Goal: Check status: Check status

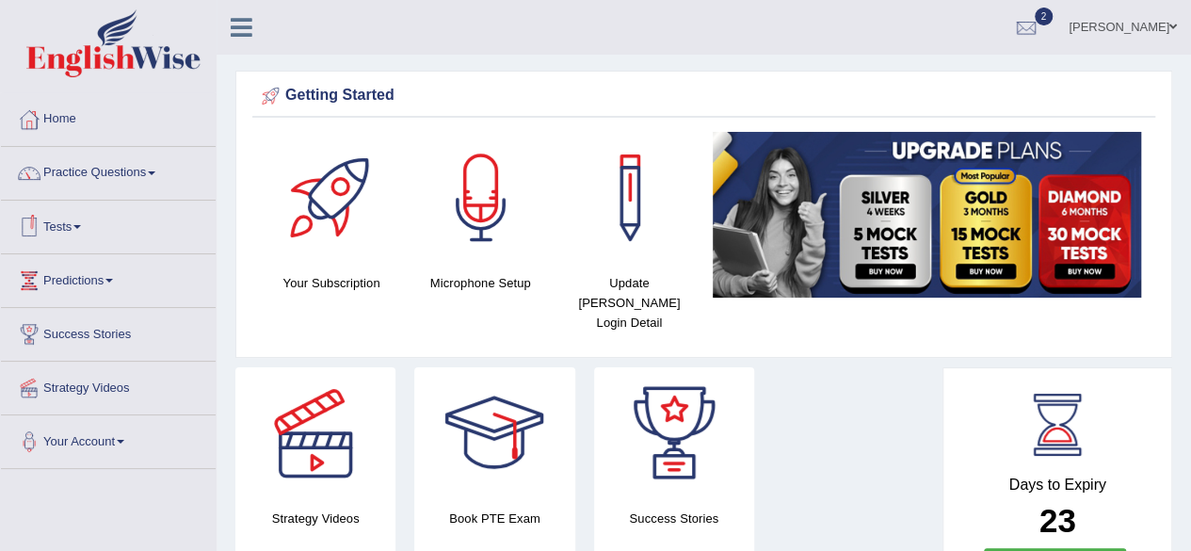
click at [93, 242] on link "Tests" at bounding box center [108, 224] width 215 height 47
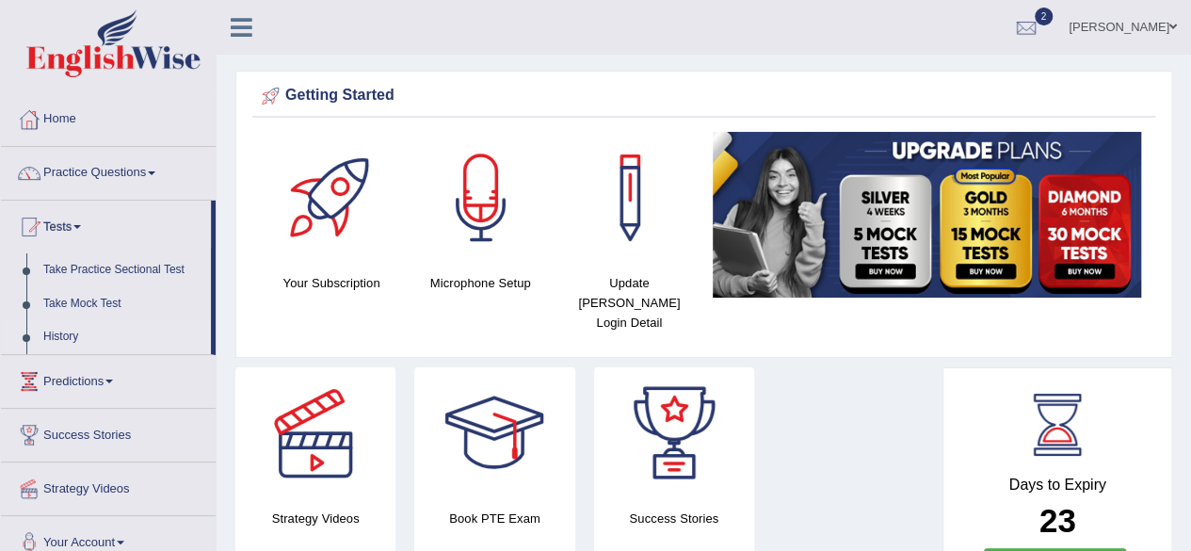
click at [72, 335] on link "History" at bounding box center [123, 337] width 176 height 34
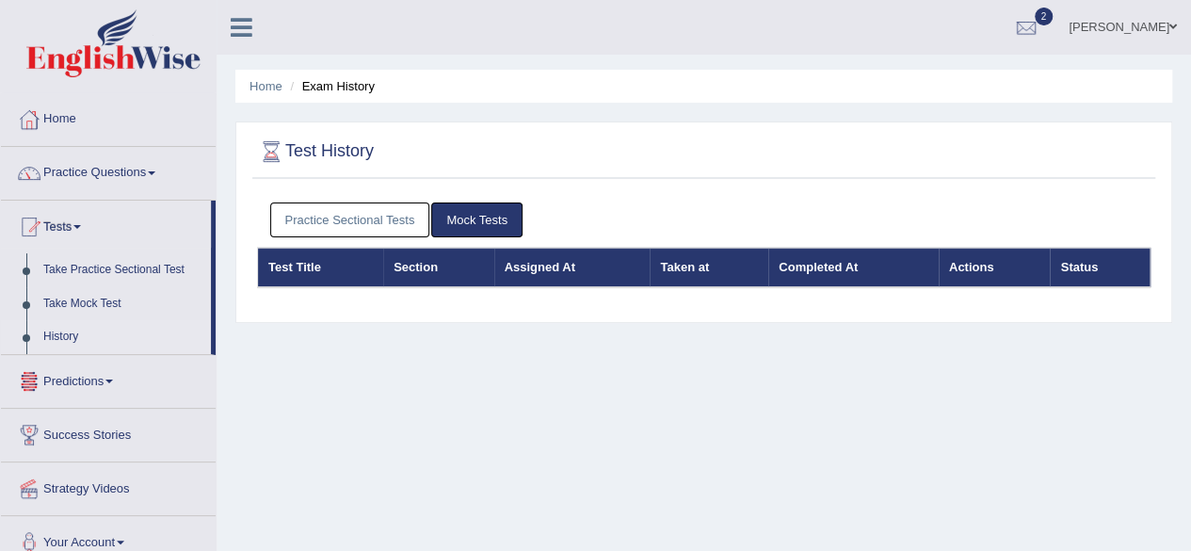
click at [367, 221] on link "Practice Sectional Tests" at bounding box center [350, 219] width 160 height 35
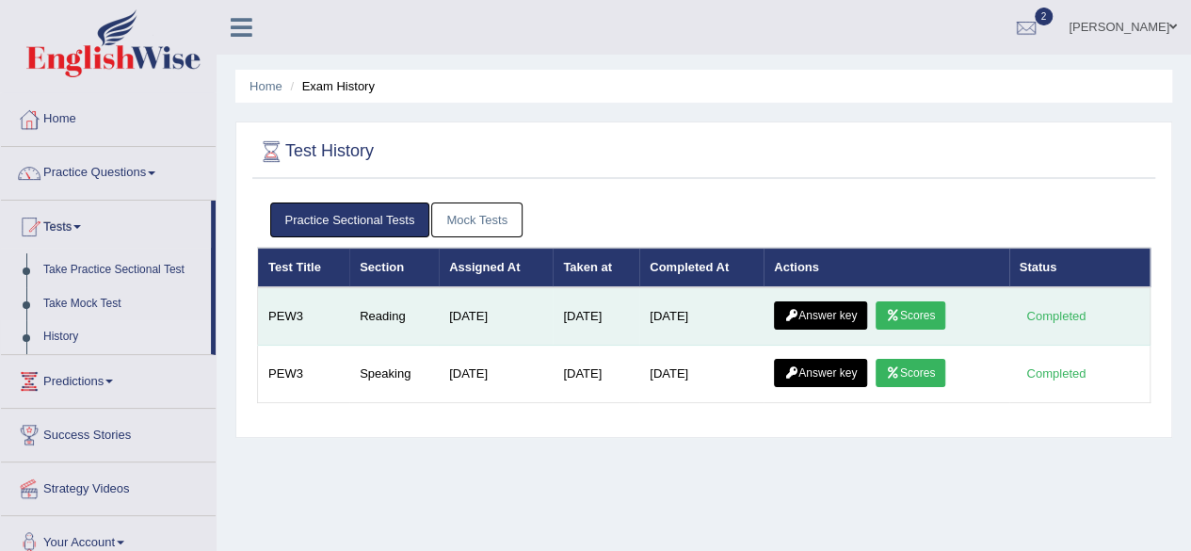
click at [920, 308] on link "Scores" at bounding box center [911, 315] width 70 height 28
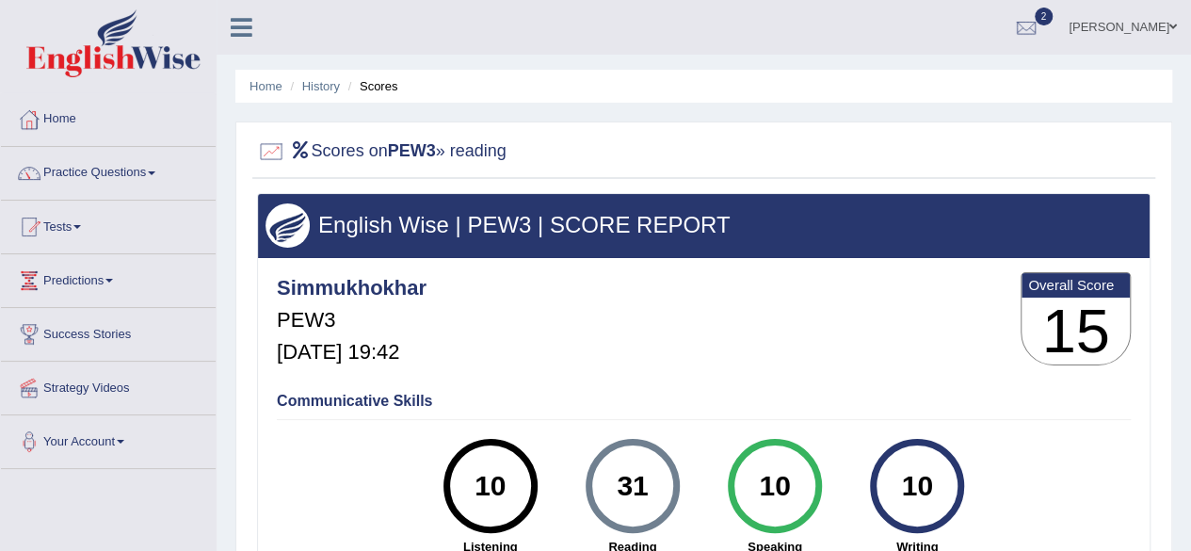
click at [147, 174] on link "Practice Questions" at bounding box center [108, 170] width 215 height 47
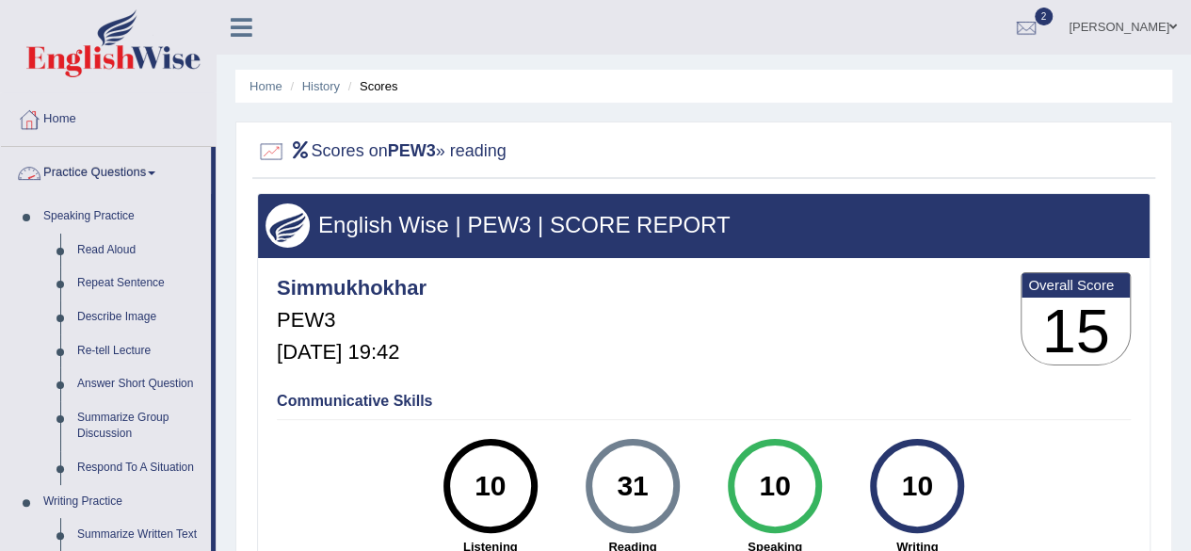
click at [151, 169] on link "Practice Questions" at bounding box center [106, 170] width 210 height 47
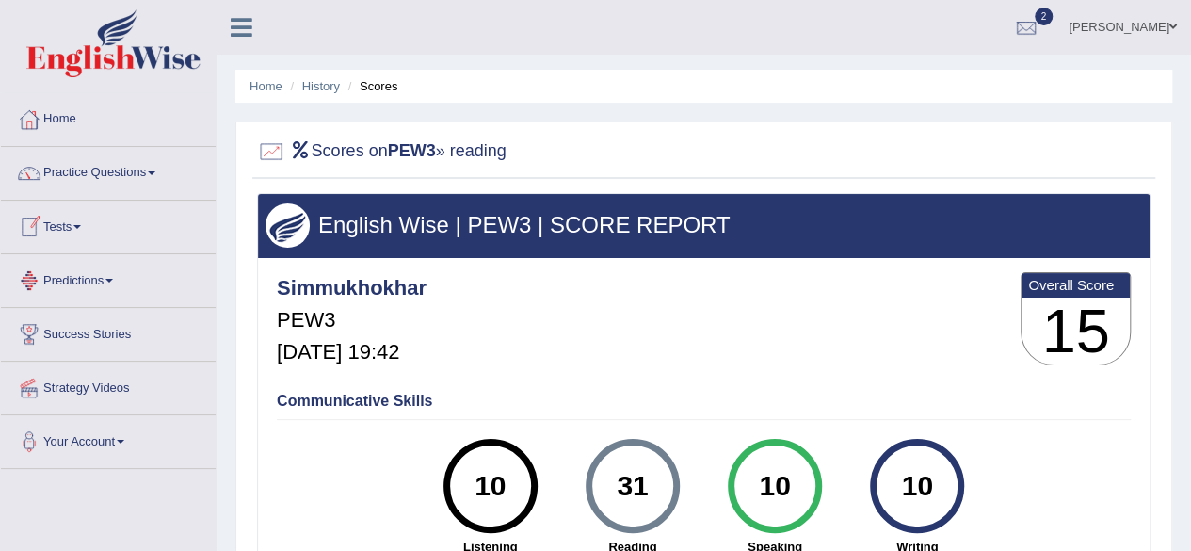
click at [81, 227] on span at bounding box center [77, 227] width 8 height 4
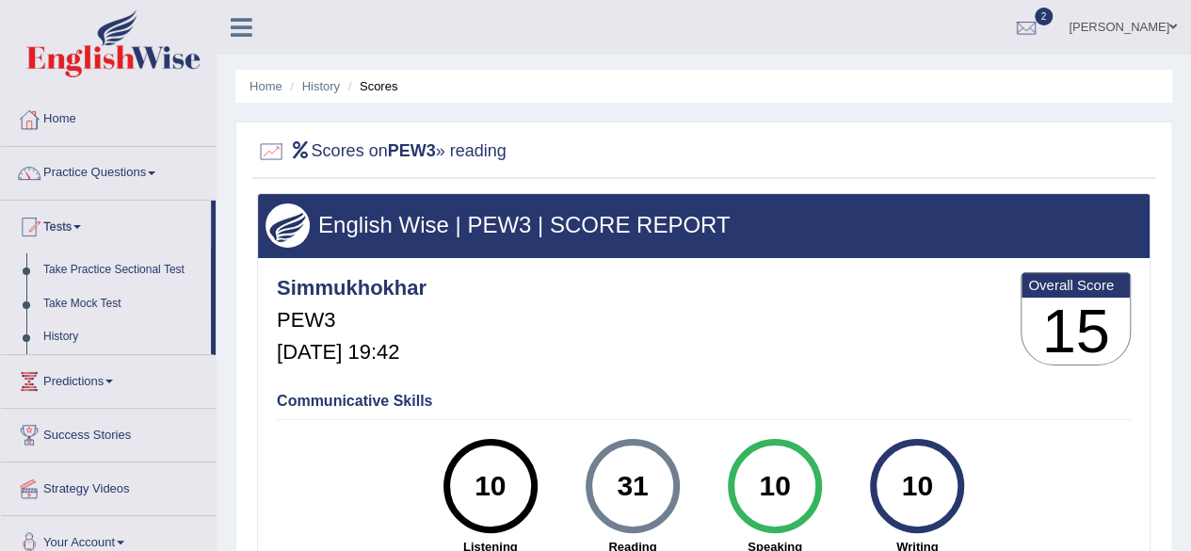
click at [66, 325] on link "History" at bounding box center [123, 337] width 176 height 34
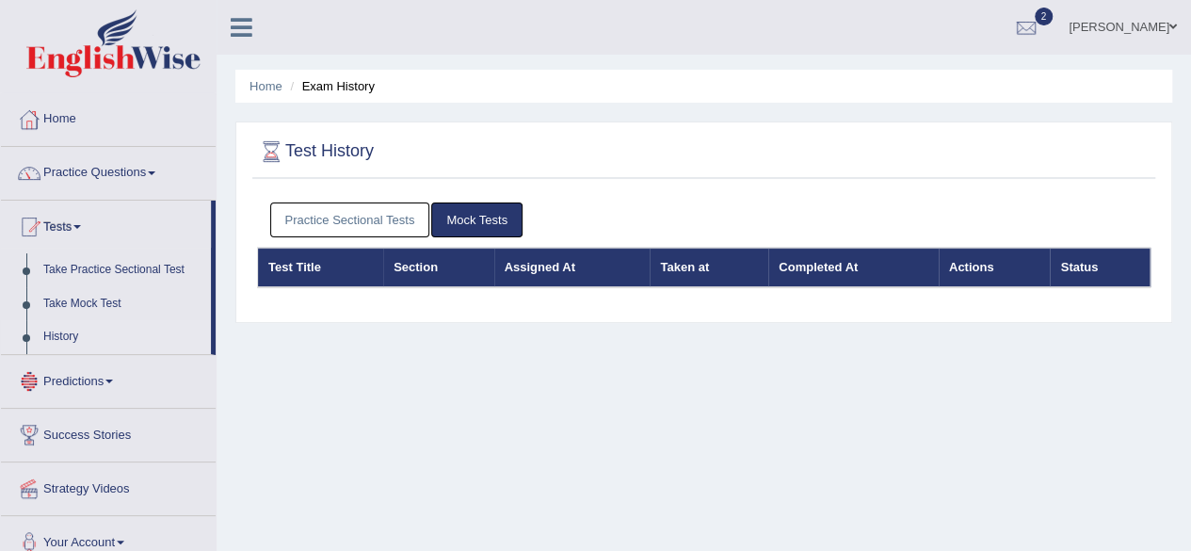
click at [305, 227] on link "Practice Sectional Tests" at bounding box center [350, 219] width 160 height 35
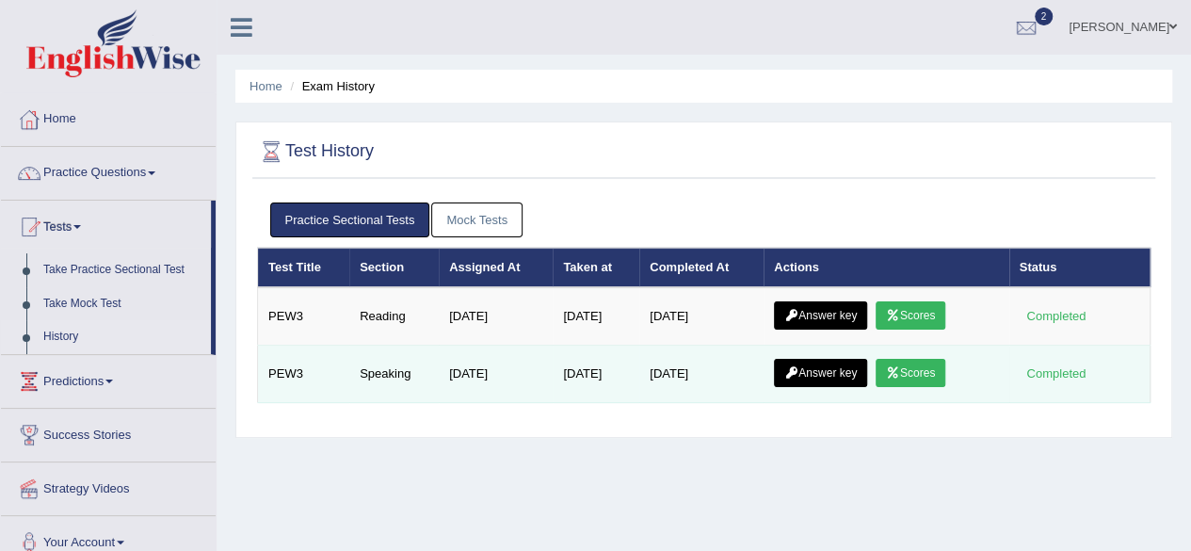
click at [919, 377] on link "Scores" at bounding box center [911, 373] width 70 height 28
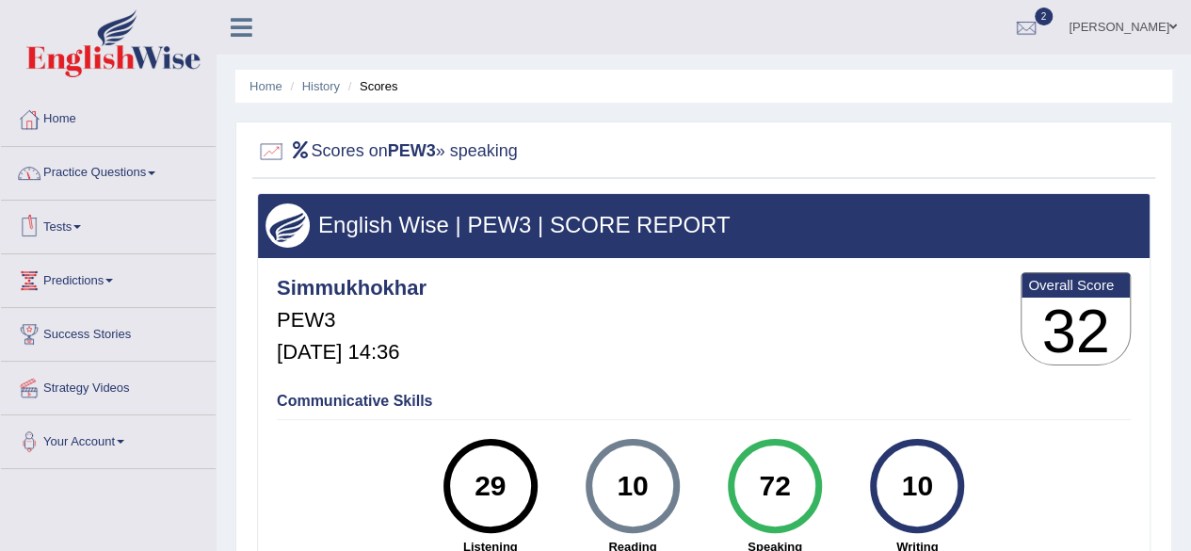
click at [86, 217] on link "Tests" at bounding box center [108, 224] width 215 height 47
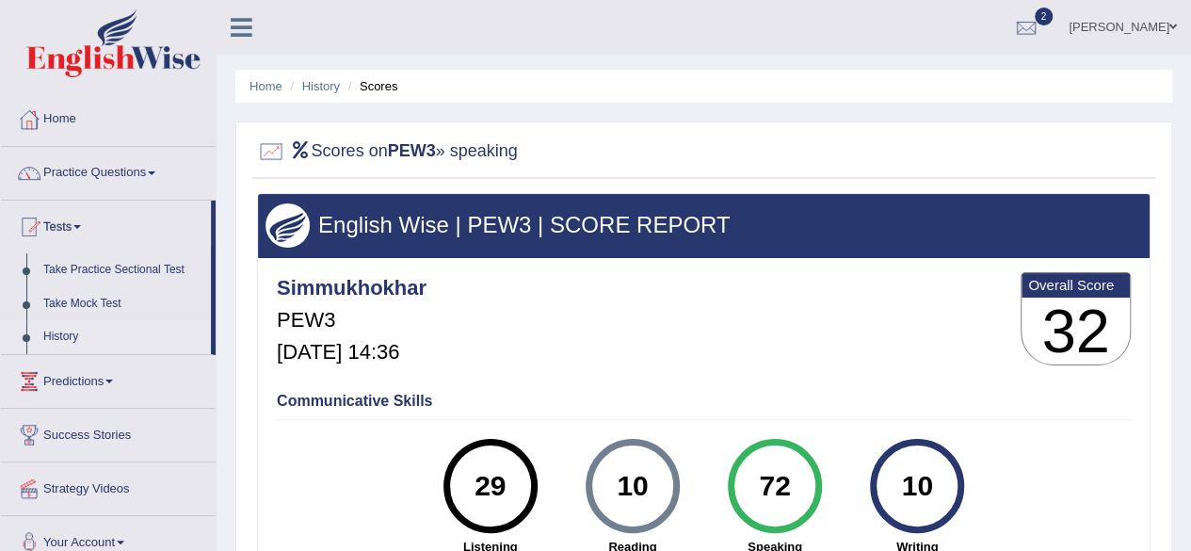
click at [69, 334] on link "History" at bounding box center [123, 337] width 176 height 34
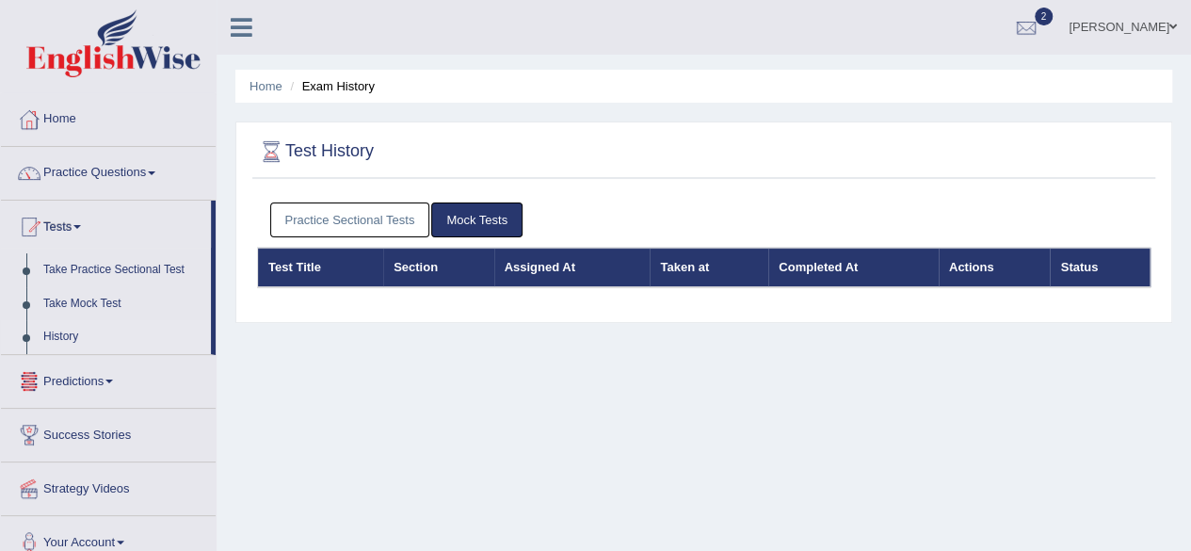
click at [380, 221] on link "Practice Sectional Tests" at bounding box center [350, 219] width 160 height 35
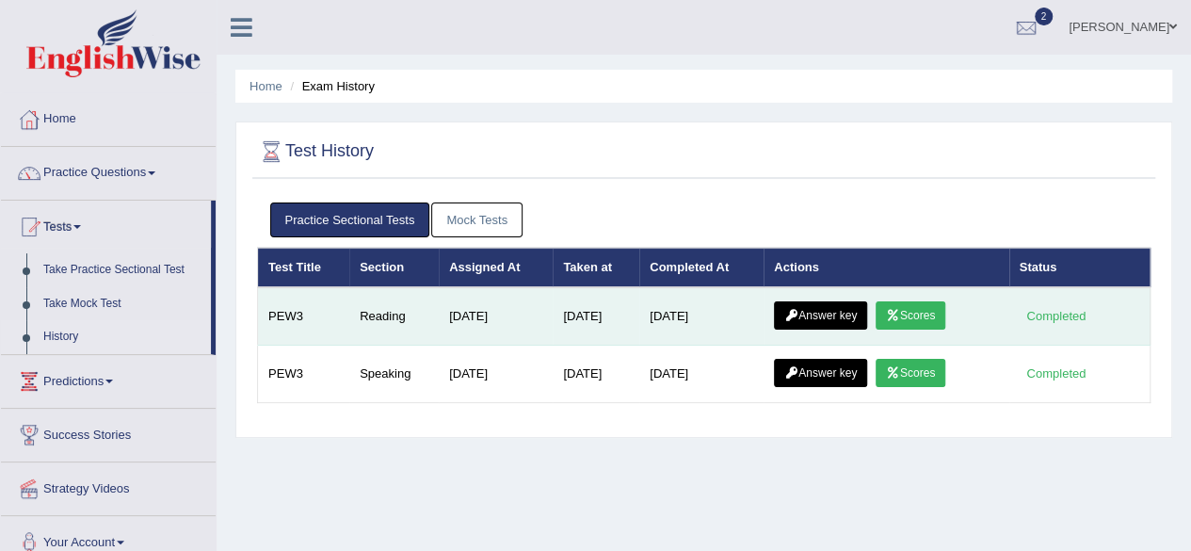
click at [834, 317] on link "Answer key" at bounding box center [820, 315] width 93 height 28
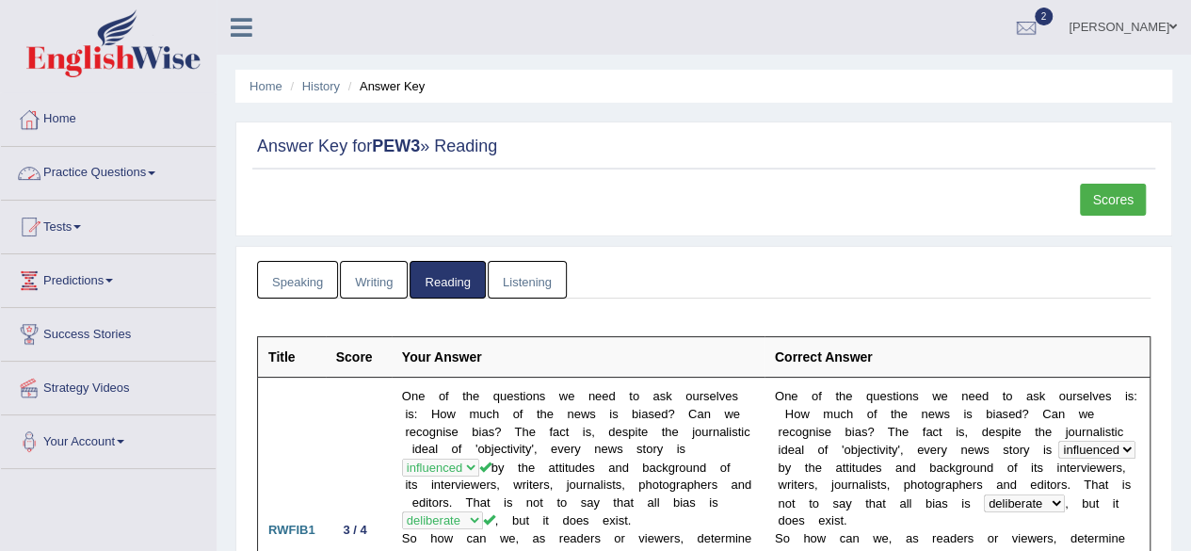
click at [155, 175] on link "Practice Questions" at bounding box center [108, 170] width 215 height 47
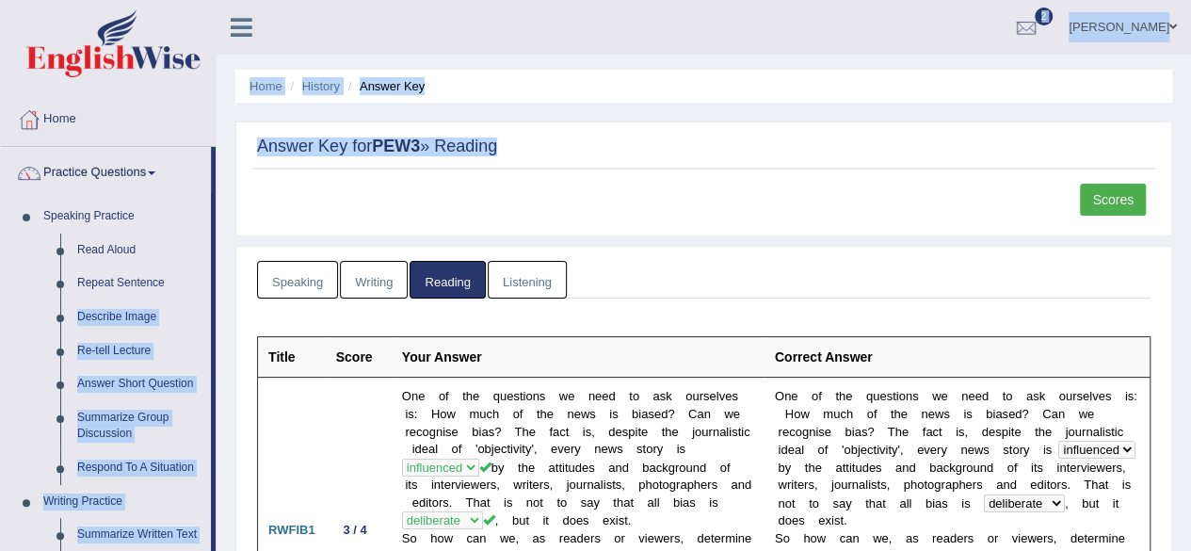
drag, startPoint x: 213, startPoint y: 287, endPoint x: 226, endPoint y: 251, distance: 38.1
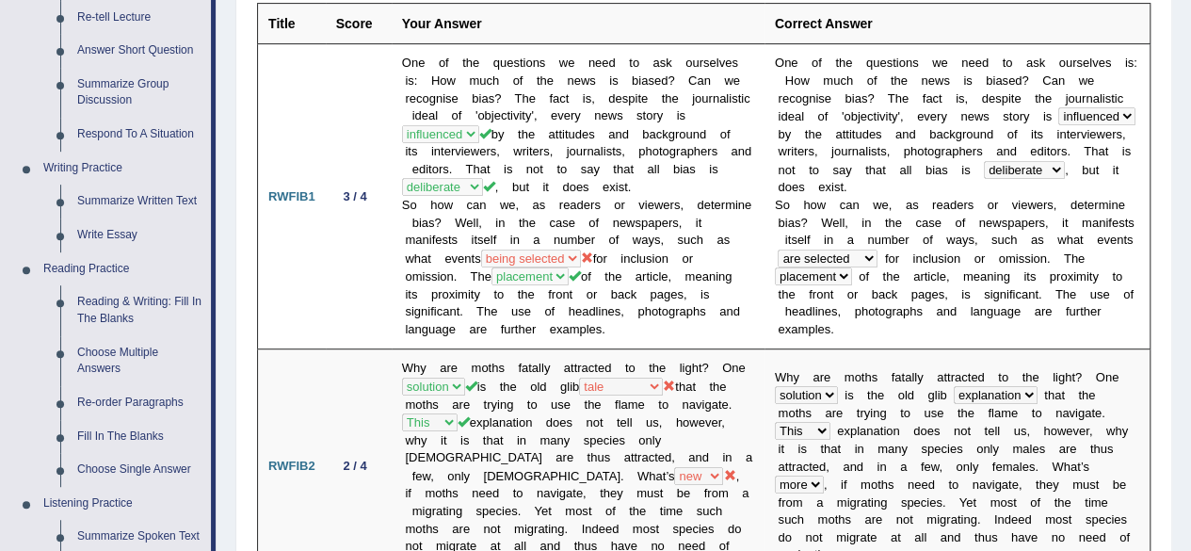
scroll to position [377, 0]
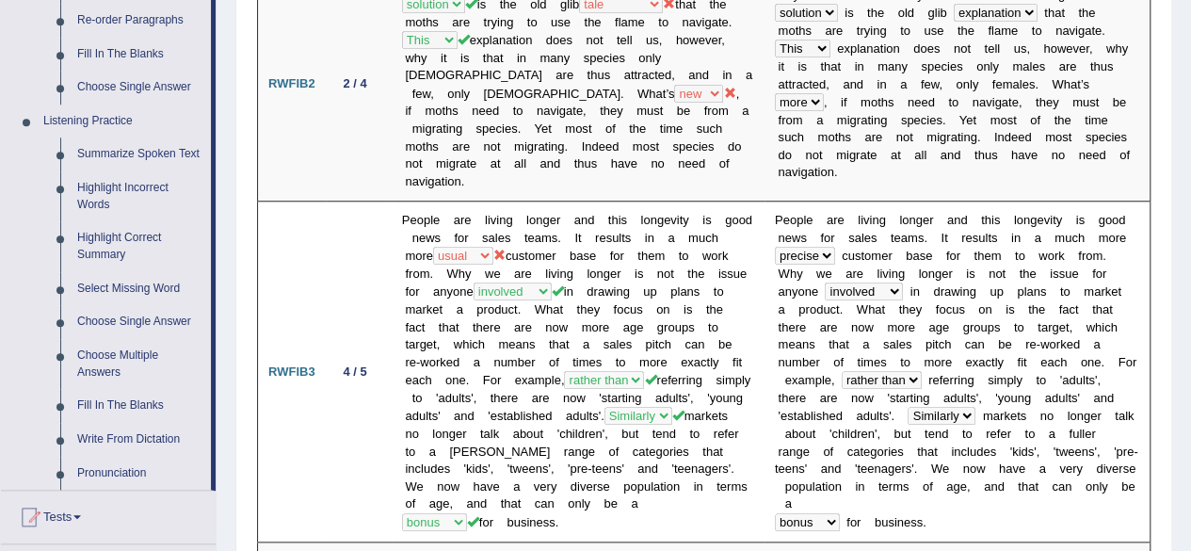
scroll to position [753, 0]
